Goal: Task Accomplishment & Management: Use online tool/utility

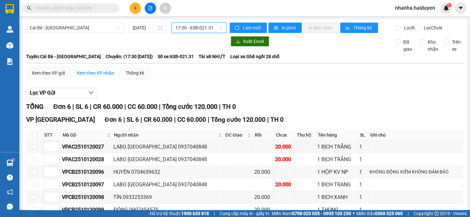
scroll to position [44, 0]
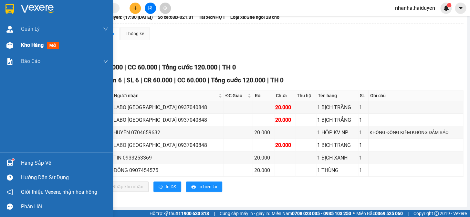
click at [13, 48] on div at bounding box center [9, 45] width 11 height 11
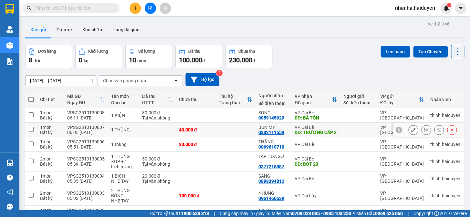
drag, startPoint x: 177, startPoint y: 129, endPoint x: 175, endPoint y: 122, distance: 7.6
click at [179, 129] on div "40.000 đ" at bounding box center [195, 129] width 33 height 5
checkbox input "true"
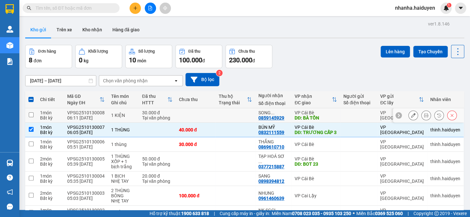
click at [176, 114] on td at bounding box center [196, 115] width 40 height 15
checkbox input "true"
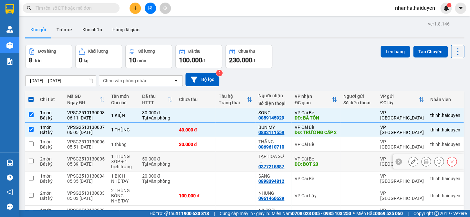
click at [205, 166] on td at bounding box center [196, 162] width 40 height 20
checkbox input "true"
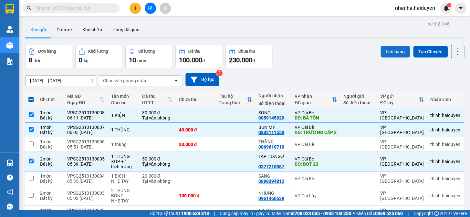
click at [388, 54] on button "Lên hàng" at bounding box center [394, 52] width 29 height 12
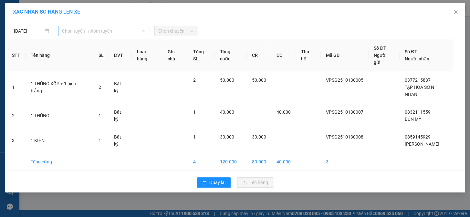
click at [147, 30] on div "Chọn tuyến - nhóm tuyến" at bounding box center [103, 31] width 91 height 10
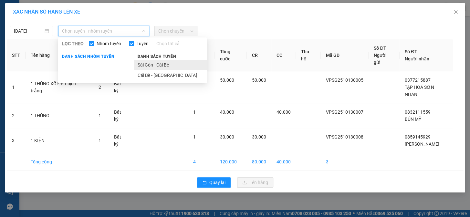
click at [149, 68] on ul "Sài Gòn - Cái Bè Cái Bè - Sài Gòn" at bounding box center [170, 70] width 73 height 21
click at [149, 65] on li "Sài Gòn - Cái Bè" at bounding box center [170, 65] width 73 height 10
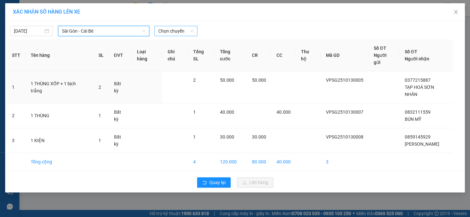
click at [184, 31] on span "Chọn chuyến" at bounding box center [175, 31] width 35 height 10
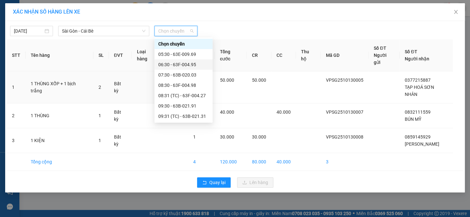
click at [190, 63] on div "06:30 - 63F-004.95" at bounding box center [183, 64] width 50 height 7
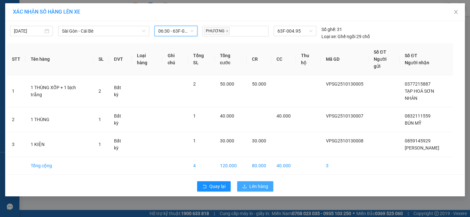
click at [249, 183] on span "Lên hàng" at bounding box center [258, 186] width 19 height 7
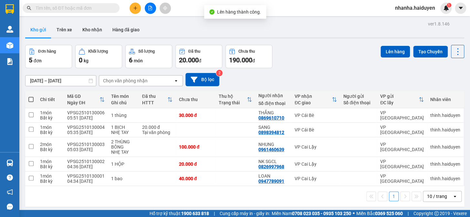
click at [148, 4] on button at bounding box center [150, 8] width 11 height 11
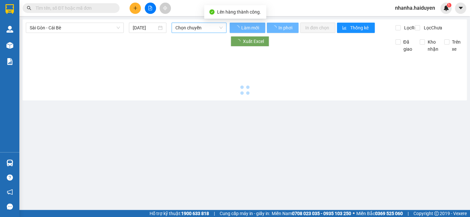
type input "13/10/2025"
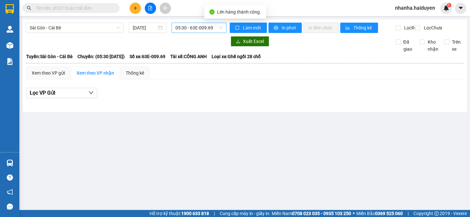
click at [173, 25] on div "05:30 - 63E-009.69" at bounding box center [198, 28] width 55 height 10
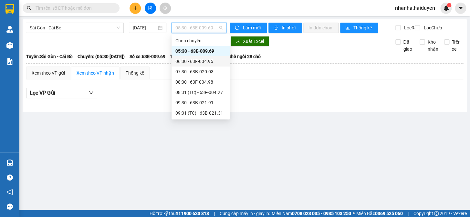
click at [191, 58] on div "06:30 - 63F-004.95" at bounding box center [200, 61] width 50 height 7
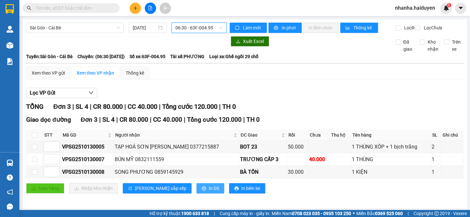
click at [201, 190] on icon "printer" at bounding box center [203, 188] width 4 height 4
click at [33, 137] on input "checkbox" at bounding box center [34, 134] width 5 height 5
checkbox input "true"
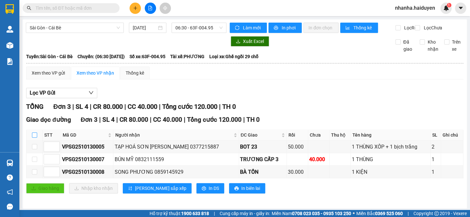
checkbox input "true"
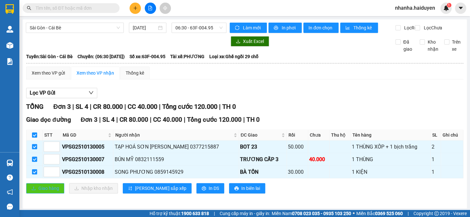
click at [45, 190] on span "Giao hàng" at bounding box center [48, 188] width 21 height 7
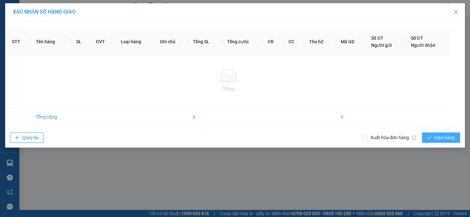
click at [441, 141] on span "Giao hàng" at bounding box center [444, 137] width 21 height 7
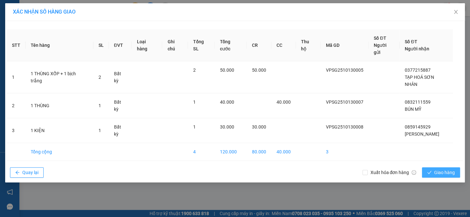
click at [433, 167] on button "Giao hàng" at bounding box center [441, 172] width 38 height 10
